Goal: Find contact information: Find contact information

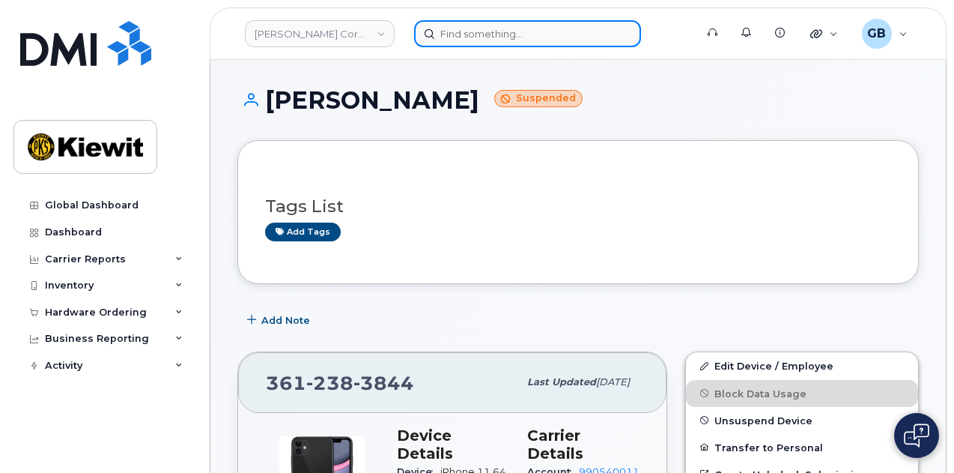
click at [466, 40] on input at bounding box center [527, 33] width 227 height 27
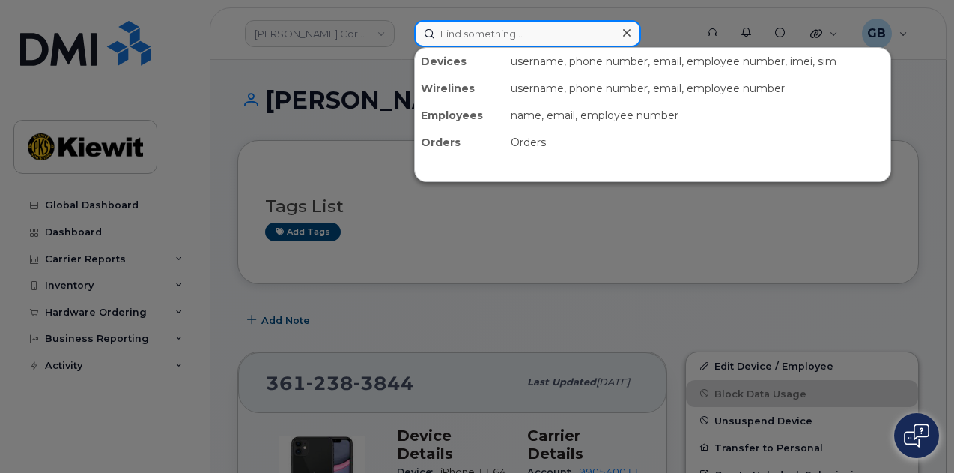
paste input "547260"
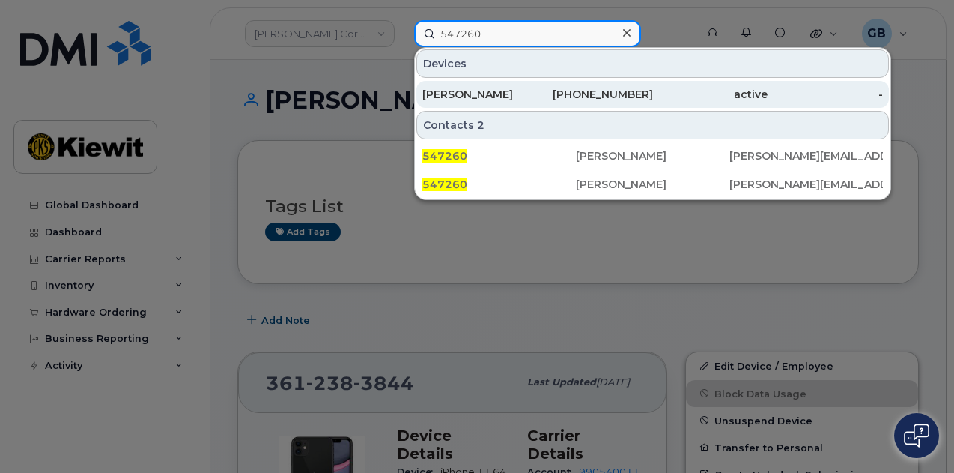
type input "547260"
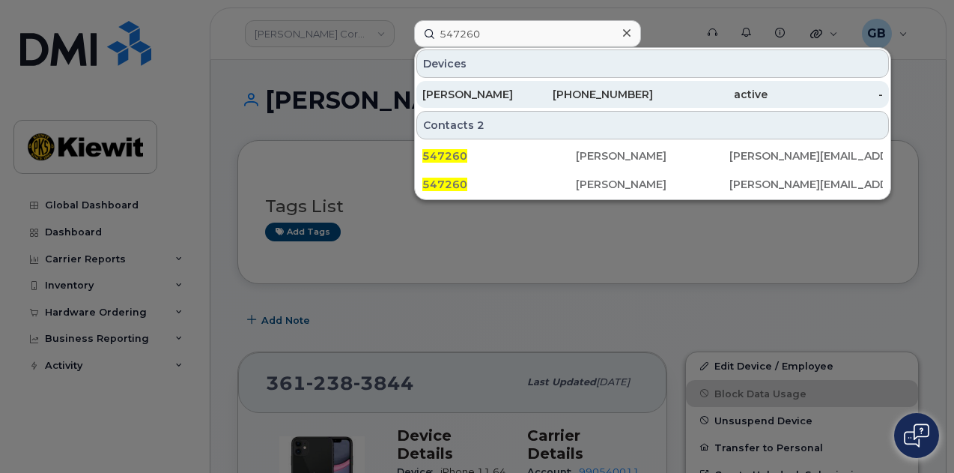
click at [493, 88] on div "[PERSON_NAME]" at bounding box center [479, 94] width 115 height 15
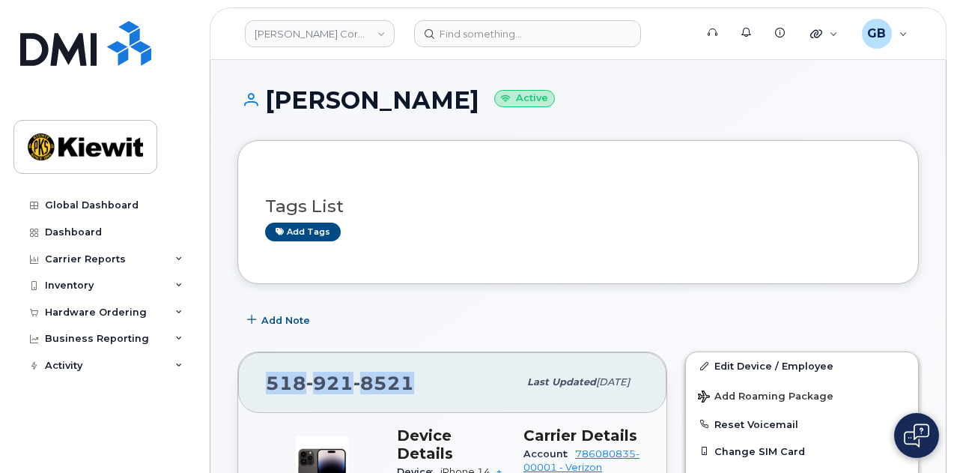
drag, startPoint x: 416, startPoint y: 378, endPoint x: 268, endPoint y: 383, distance: 147.6
click at [268, 383] on div "[PHONE_NUMBER]" at bounding box center [392, 381] width 252 height 31
copy span "[PHONE_NUMBER]"
